Goal: Task Accomplishment & Management: Manage account settings

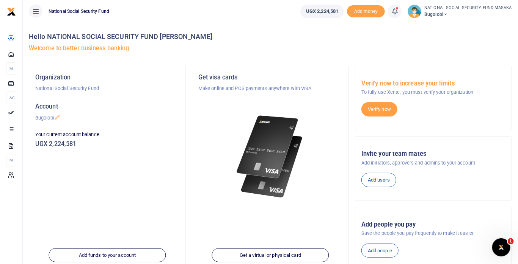
click at [397, 13] on icon at bounding box center [395, 11] width 8 height 8
click at [357, 50] on h6 "Transactions to act upon" at bounding box center [353, 50] width 84 height 6
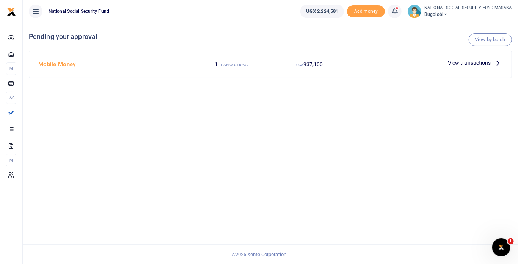
click at [502, 64] on icon at bounding box center [498, 63] width 8 height 8
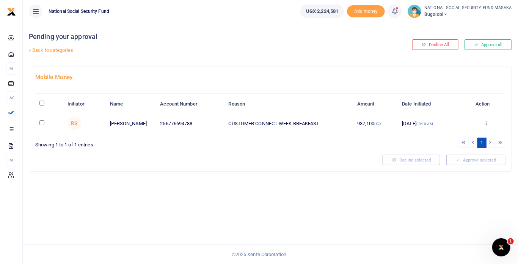
click at [487, 122] on icon at bounding box center [485, 122] width 5 height 5
click at [459, 153] on link "Decline" at bounding box center [459, 153] width 60 height 11
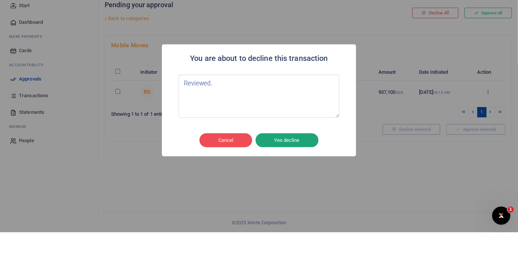
type textarea "Reviewed."
click at [298, 180] on button "Yes decline" at bounding box center [286, 172] width 63 height 14
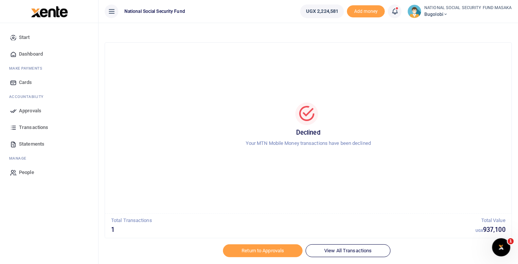
click at [399, 16] on link at bounding box center [395, 12] width 14 height 14
click at [368, 55] on small "You have 1 awaiting for your to act on" at bounding box center [347, 56] width 73 height 5
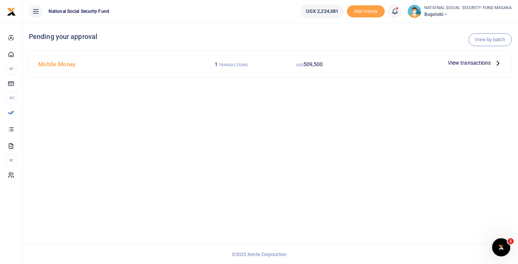
click at [496, 64] on icon at bounding box center [498, 63] width 8 height 8
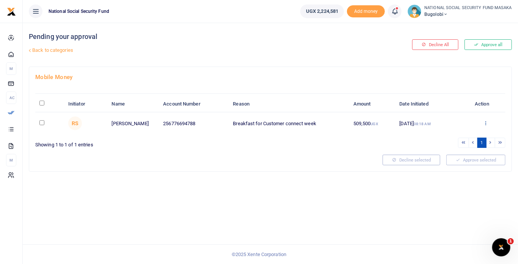
click at [488, 123] on icon at bounding box center [485, 122] width 5 height 5
click at [452, 137] on link "Approve" at bounding box center [458, 136] width 60 height 11
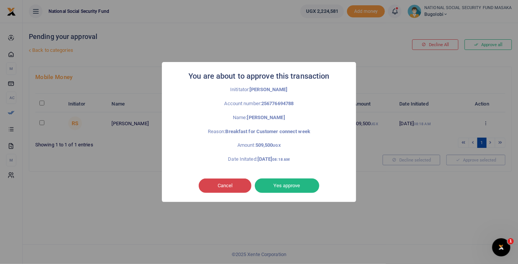
click at [232, 186] on button "Cancel" at bounding box center [225, 186] width 53 height 14
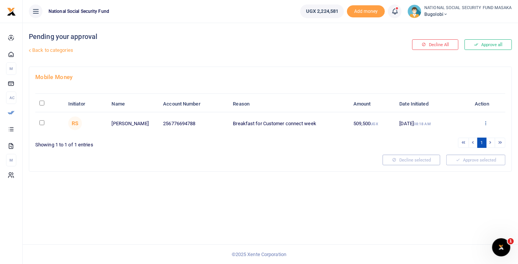
click at [487, 122] on icon at bounding box center [485, 122] width 5 height 5
click at [457, 136] on link "Approve" at bounding box center [458, 136] width 60 height 11
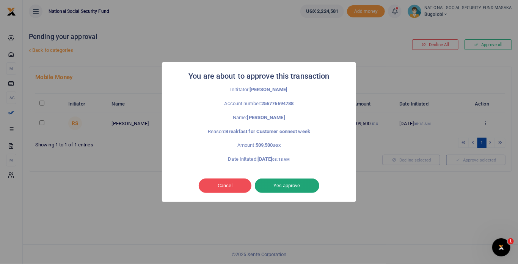
click at [299, 183] on button "Yes approve" at bounding box center [287, 186] width 64 height 14
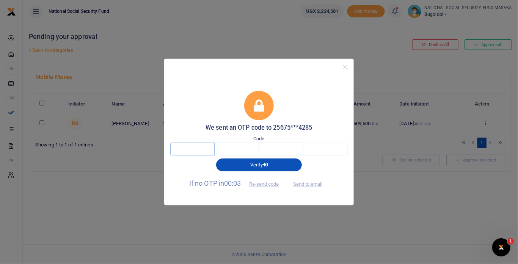
click at [196, 150] on input "text" at bounding box center [192, 149] width 44 height 13
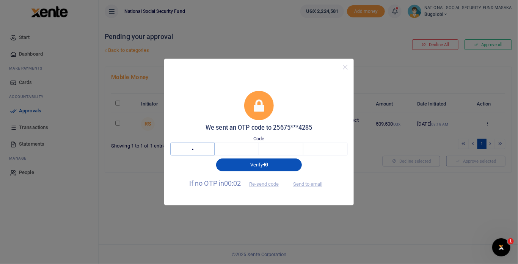
type input "1"
type input "0"
type input "3"
type input "4"
